Goal: Navigation & Orientation: Understand site structure

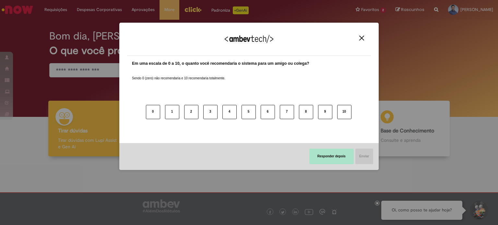
click at [328, 158] on button "Responder depois" at bounding box center [331, 157] width 44 height 16
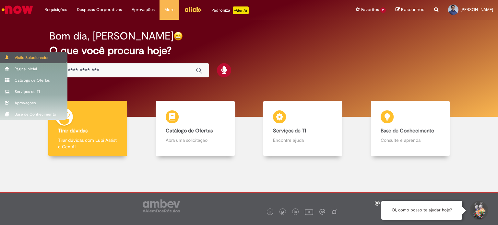
click at [12, 57] on div "Visão Solucionador" at bounding box center [33, 57] width 67 height 11
click at [9, 61] on div "Visão Solucionador" at bounding box center [33, 57] width 67 height 11
